Goal: Task Accomplishment & Management: Use online tool/utility

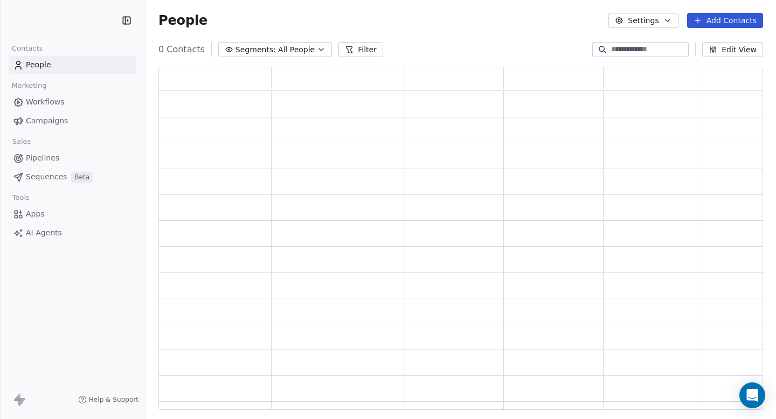
scroll to position [9, 9]
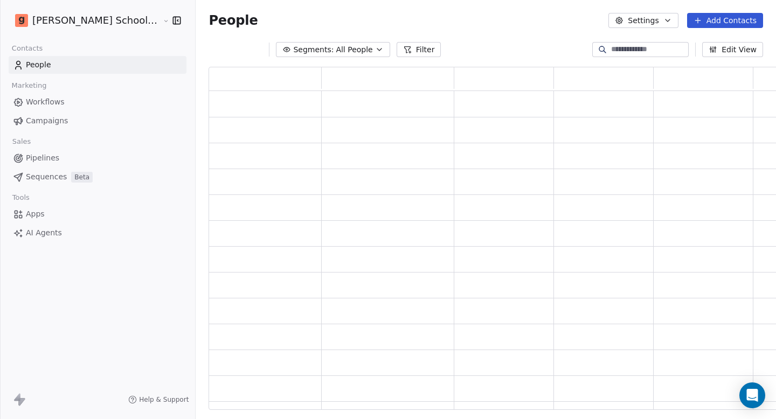
click at [430, 52] on div "Segments: All People Filter Edit View" at bounding box center [486, 49] width 581 height 17
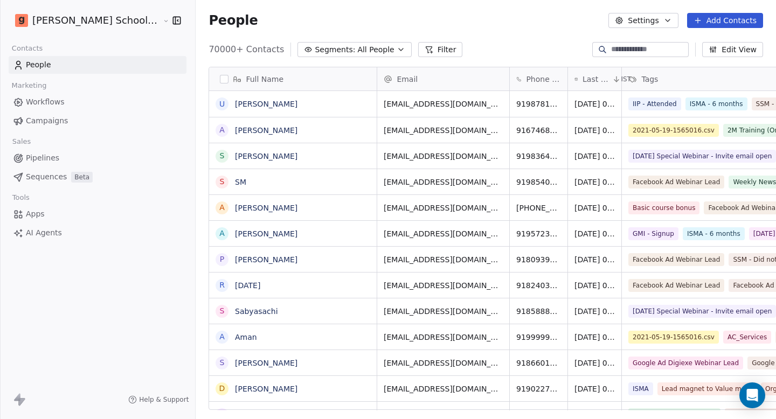
scroll to position [361, 609]
click at [668, 25] on button "Settings" at bounding box center [644, 20] width 70 height 15
click at [652, 82] on span "Import" at bounding box center [649, 78] width 25 height 11
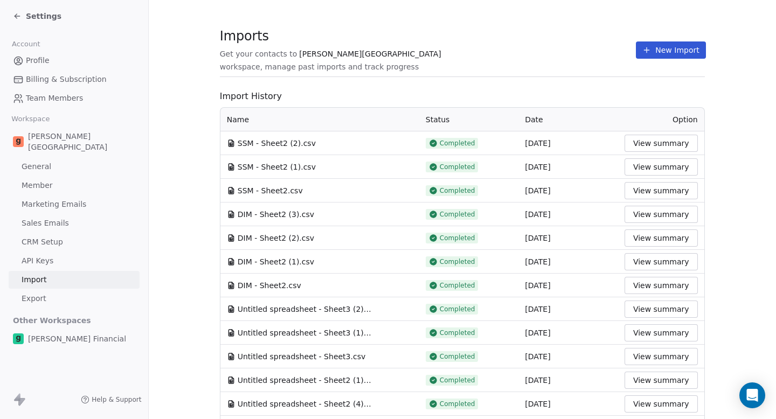
click at [662, 56] on button "New Import" at bounding box center [671, 50] width 70 height 17
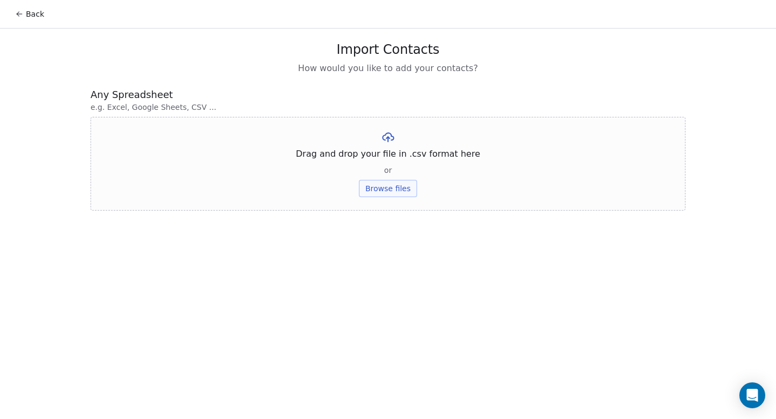
click at [402, 181] on button "Browse files" at bounding box center [388, 188] width 58 height 17
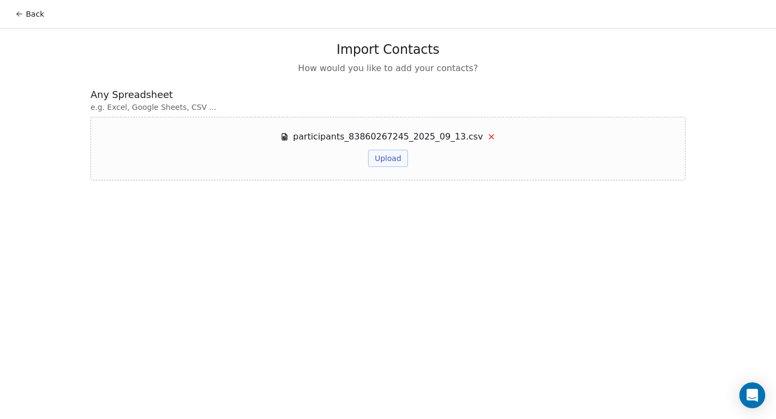
click at [391, 162] on button "Upload" at bounding box center [387, 158] width 39 height 17
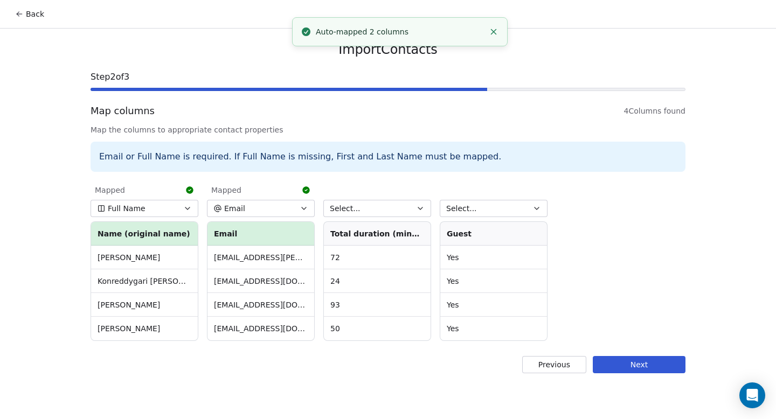
click at [184, 211] on icon "button" at bounding box center [187, 208] width 9 height 9
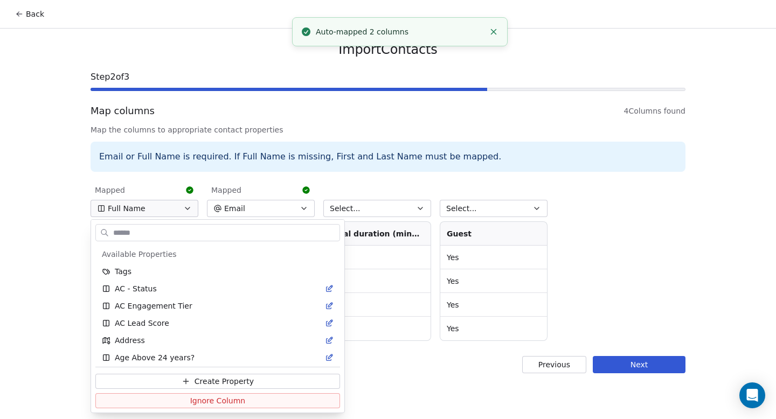
scroll to position [607, 0]
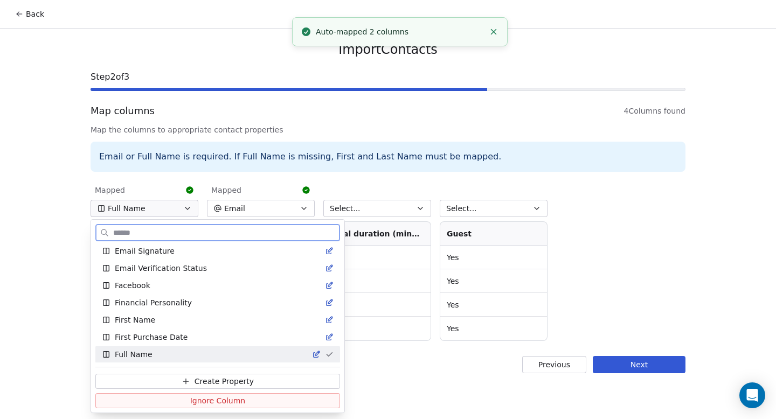
click at [190, 399] on span "Ignore Column" at bounding box center [218, 401] width 56 height 11
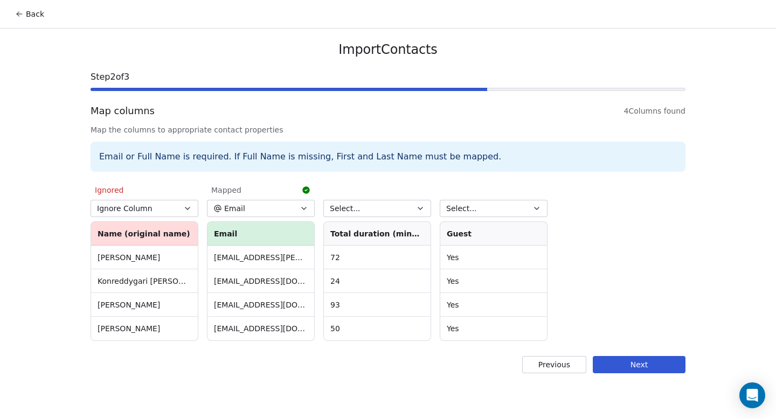
click at [616, 362] on button "Next" at bounding box center [639, 364] width 93 height 17
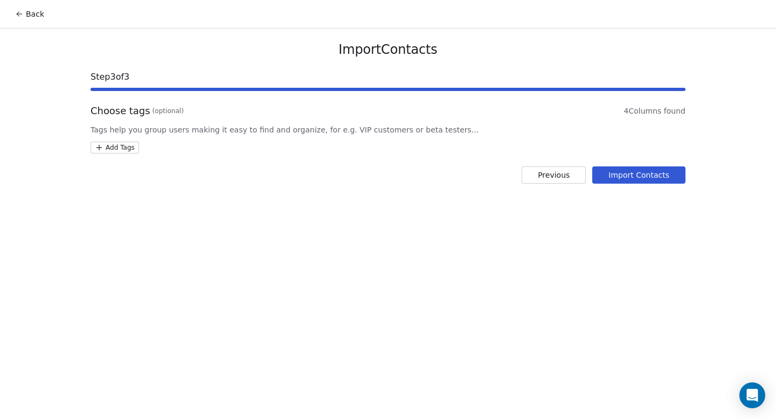
click at [135, 154] on div "Import Contacts Step 3 of 3 Choose tags (optional) 4 Columns found Tags help yo…" at bounding box center [388, 113] width 621 height 168
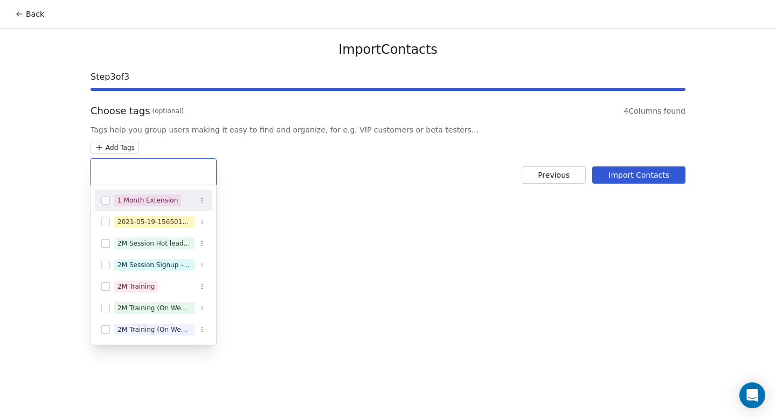
click at [133, 150] on html "Back Import Contacts Step 3 of 3 Choose tags (optional) 4 Columns found Tags he…" at bounding box center [388, 209] width 776 height 419
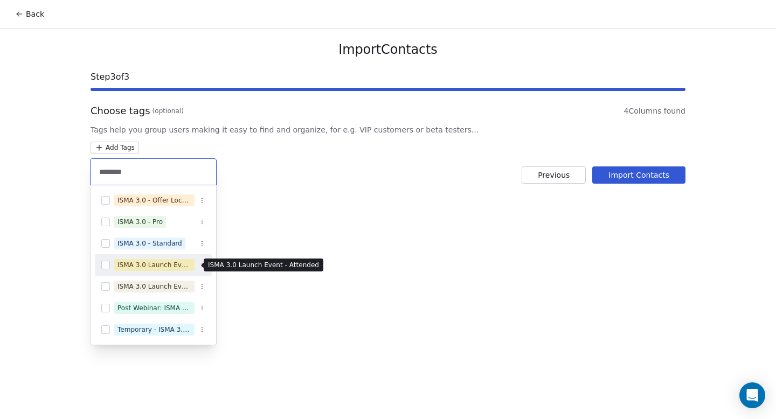
type input "********"
click at [166, 265] on div "ISMA 3.0 Launch Event - Attended" at bounding box center [155, 265] width 74 height 10
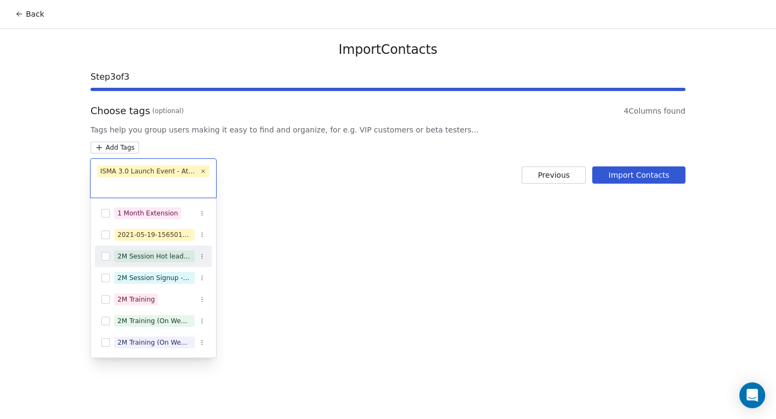
click at [345, 256] on html "Back Import Contacts Step 3 of 3 Choose tags (optional) 4 Columns found Tags he…" at bounding box center [388, 209] width 776 height 419
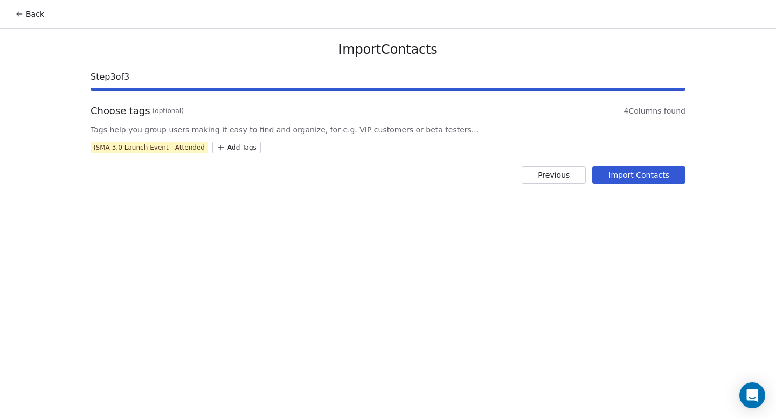
click at [624, 180] on button "Import Contacts" at bounding box center [638, 175] width 93 height 17
